Goal: Transaction & Acquisition: Subscribe to service/newsletter

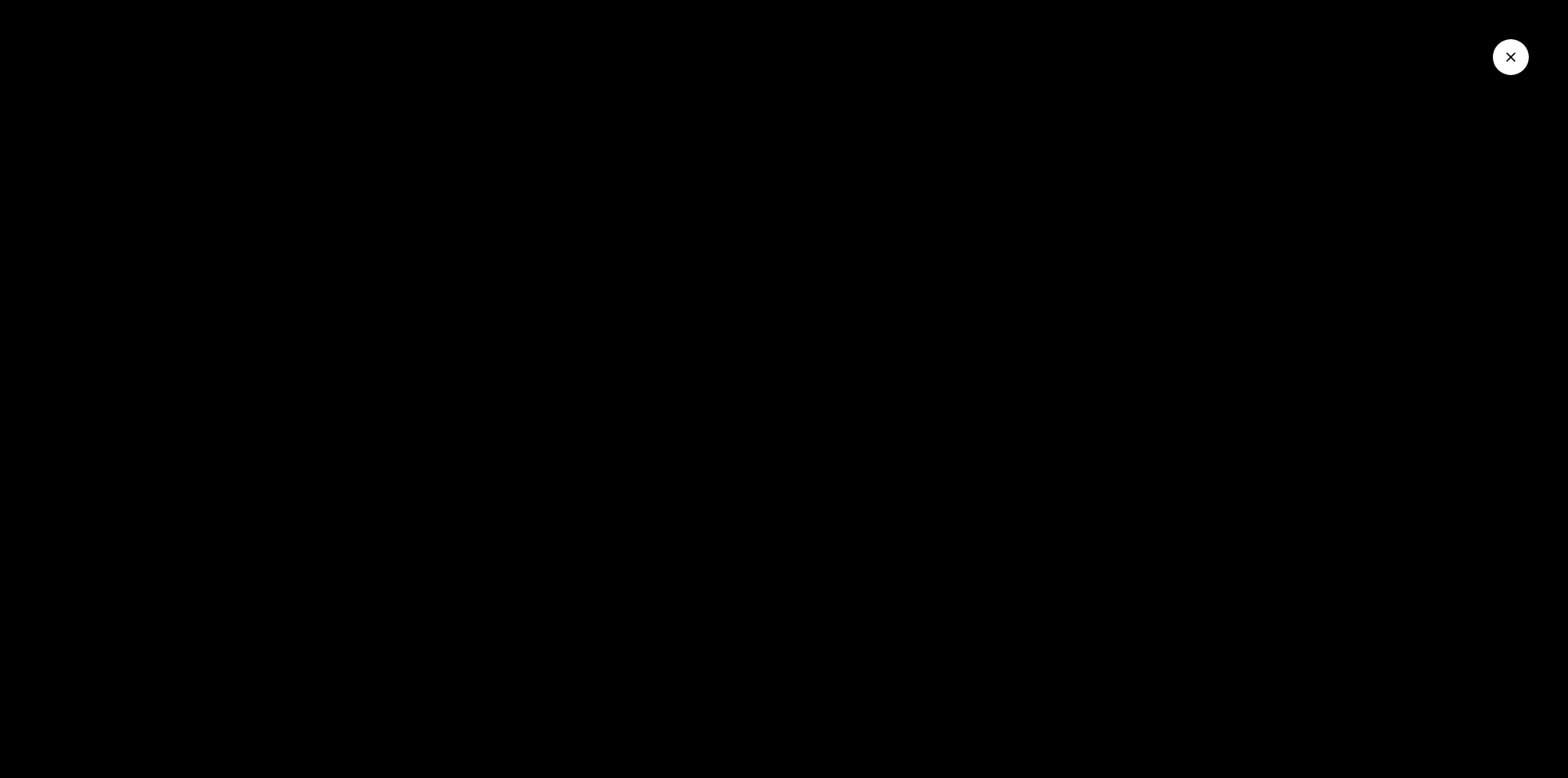
click at [1511, 55] on icon "Close Video" at bounding box center [1510, 57] width 16 height 16
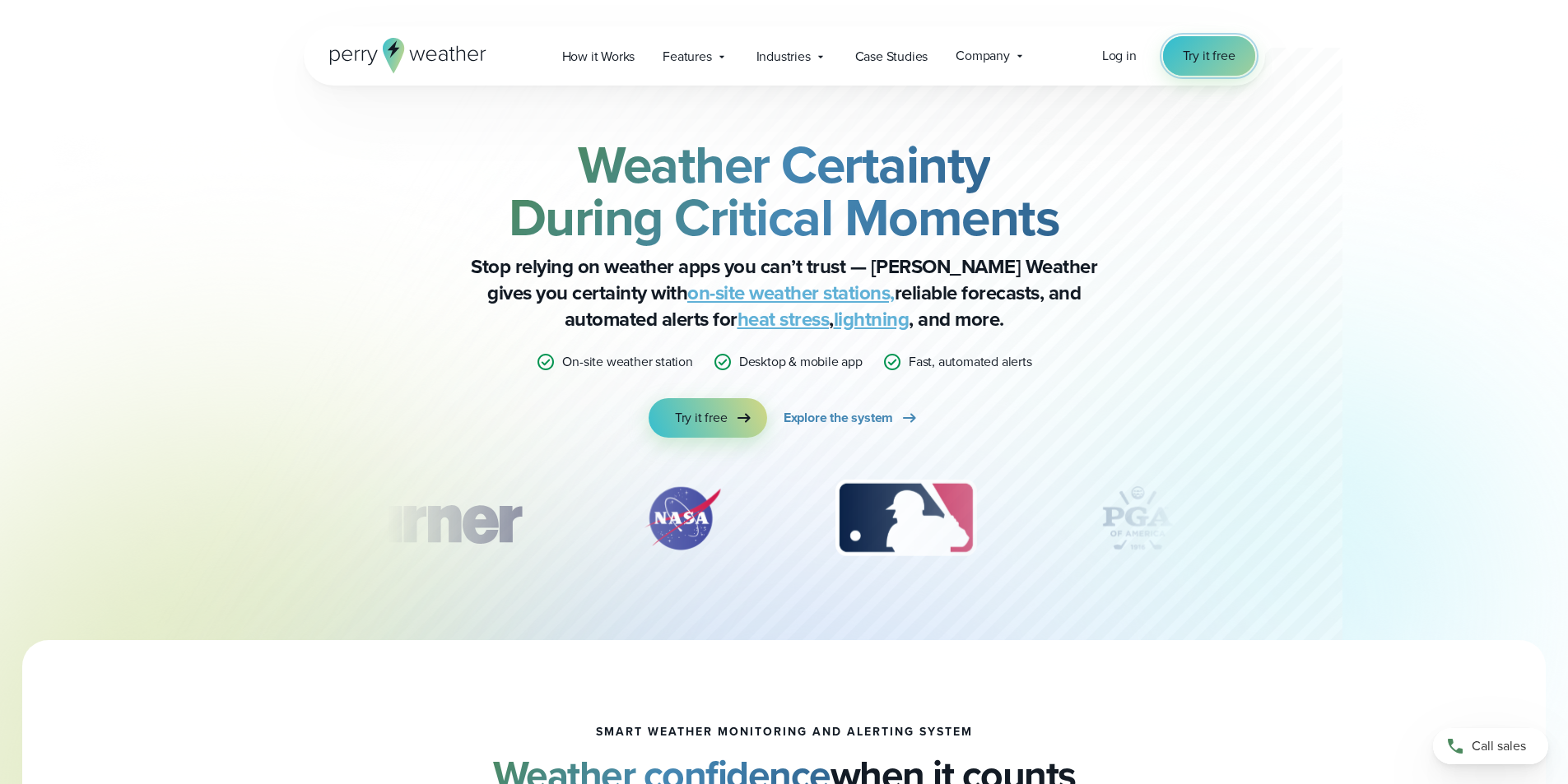
click at [1200, 58] on span "Try it free" at bounding box center [1209, 56] width 52 height 20
